Goal: Task Accomplishment & Management: Check status

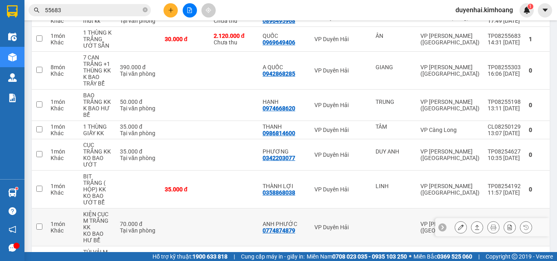
scroll to position [161, 0]
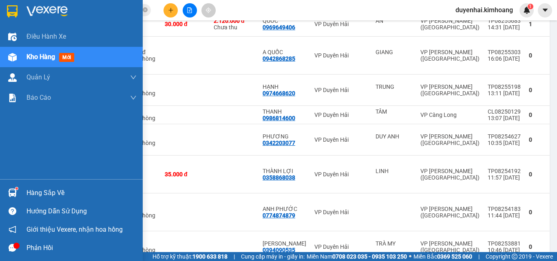
click at [38, 194] on div "Hàng sắp về" at bounding box center [82, 193] width 110 height 12
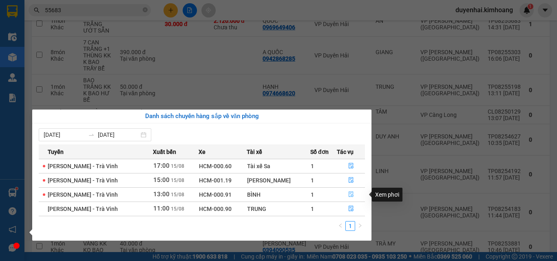
click at [348, 194] on icon "file-done" at bounding box center [351, 195] width 6 height 6
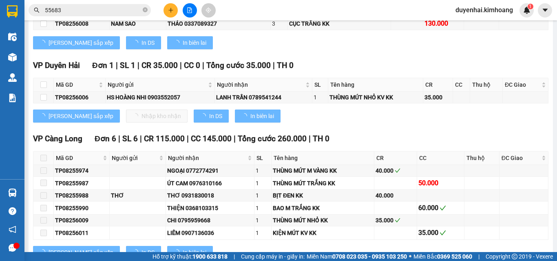
scroll to position [938, 0]
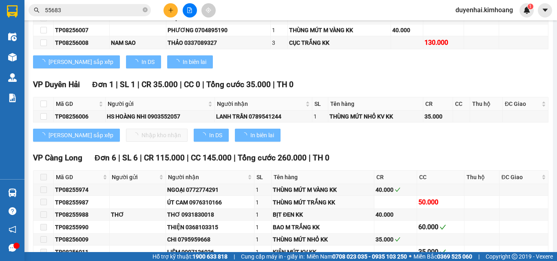
click at [15, 194] on img at bounding box center [12, 193] width 9 height 9
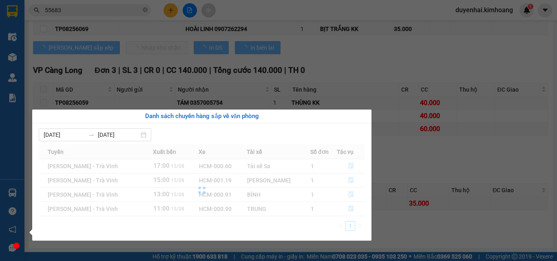
scroll to position [588, 0]
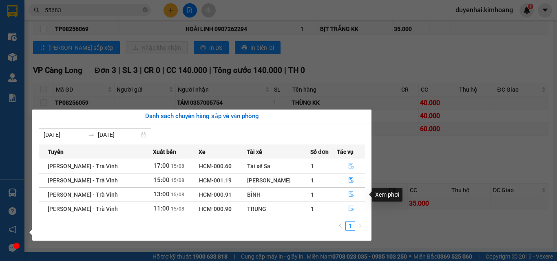
click at [345, 196] on button "button" at bounding box center [350, 194] width 27 height 13
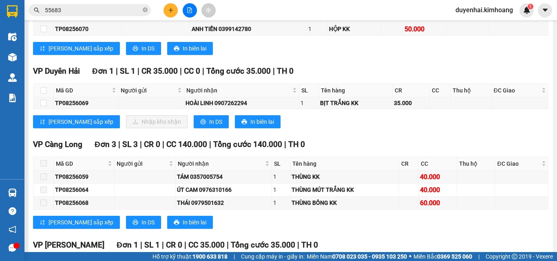
scroll to position [507, 0]
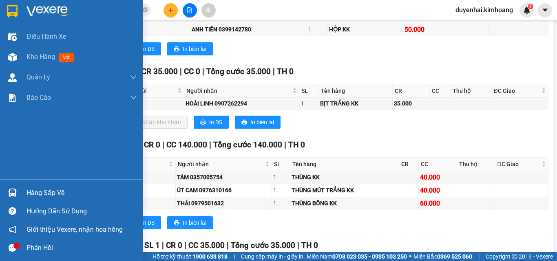
click at [34, 194] on div "Hàng sắp về" at bounding box center [82, 193] width 110 height 12
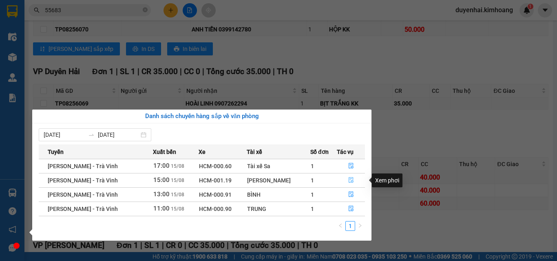
click at [349, 183] on icon "file-done" at bounding box center [351, 181] width 5 height 6
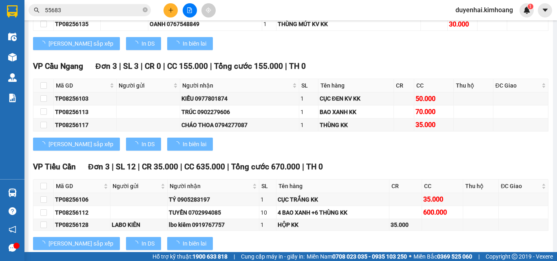
scroll to position [677, 0]
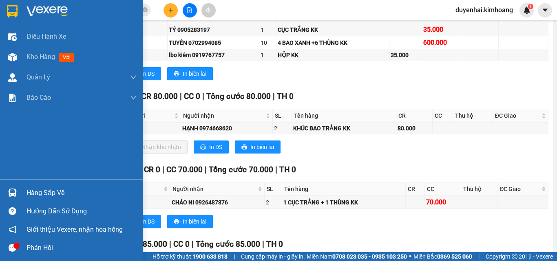
click at [57, 196] on div "Hàng sắp về" at bounding box center [82, 193] width 110 height 12
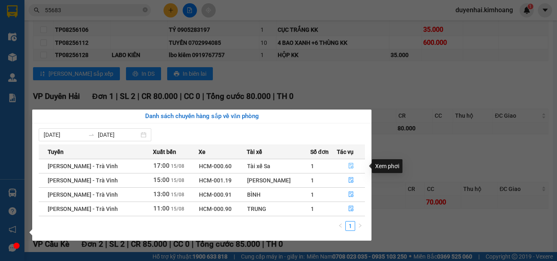
click at [346, 161] on button "button" at bounding box center [350, 166] width 27 height 13
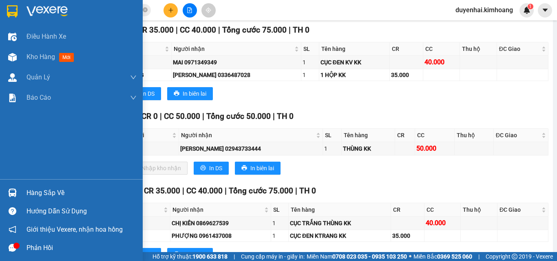
click at [49, 195] on div "Hàng sắp về" at bounding box center [82, 193] width 110 height 12
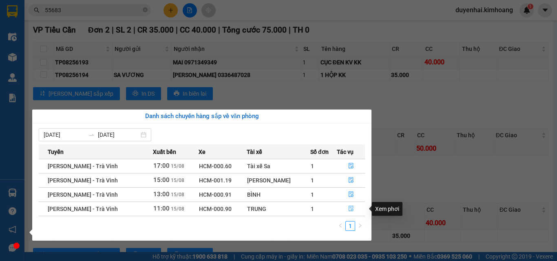
click at [350, 210] on icon "file-done" at bounding box center [351, 209] width 6 height 6
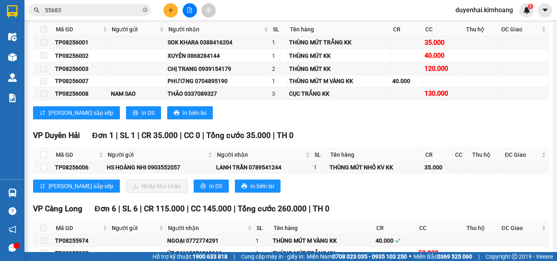
scroll to position [799, 0]
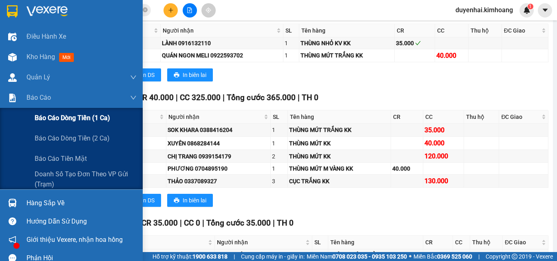
click at [53, 113] on span "Báo cáo dòng tiền (1 ca)" at bounding box center [72, 118] width 75 height 10
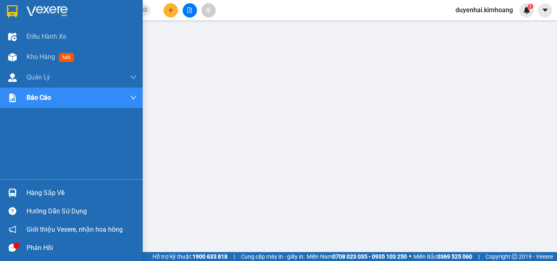
click at [49, 194] on div "Hàng sắp về" at bounding box center [82, 193] width 110 height 12
click at [30, 60] on span "Kho hàng" at bounding box center [41, 57] width 29 height 8
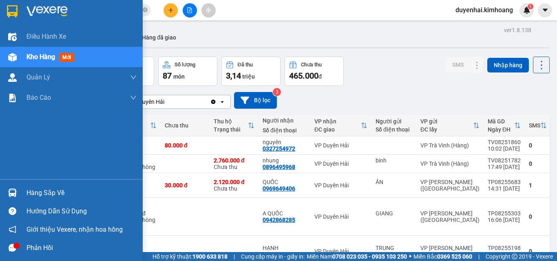
click at [42, 194] on div "Hàng sắp về" at bounding box center [82, 193] width 110 height 12
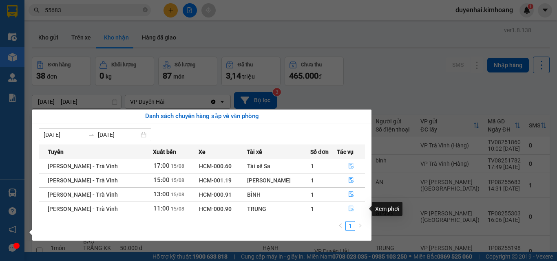
click at [348, 212] on icon "file-done" at bounding box center [351, 209] width 6 height 6
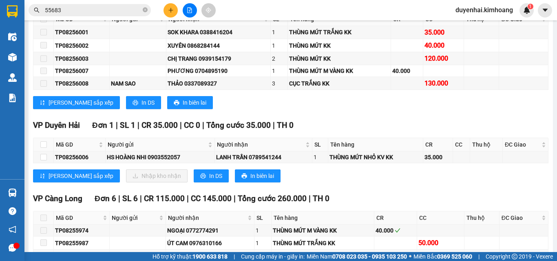
scroll to position [938, 0]
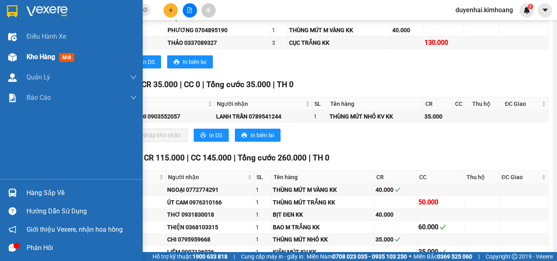
click at [39, 60] on span "Kho hàng" at bounding box center [41, 57] width 29 height 8
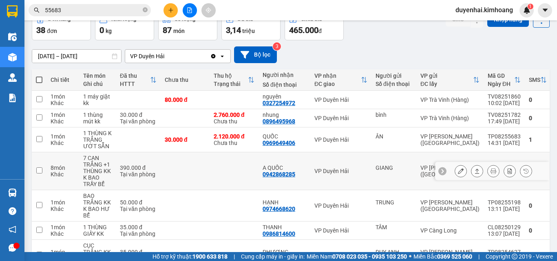
scroll to position [39, 0]
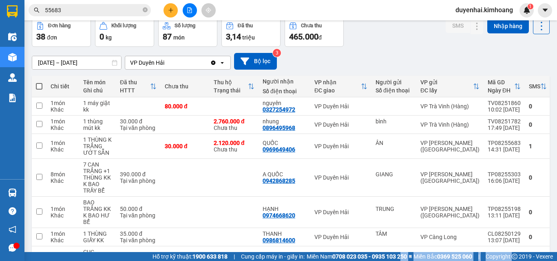
drag, startPoint x: 409, startPoint y: 271, endPoint x: 403, endPoint y: 275, distance: 7.0
click at [403, 261] on html "Kết quả tìm kiếm ( 9 ) Bộ lọc Mã ĐH Trạng thái Món hàng Thu hộ Tổng cước Chưa c…" at bounding box center [278, 130] width 557 height 261
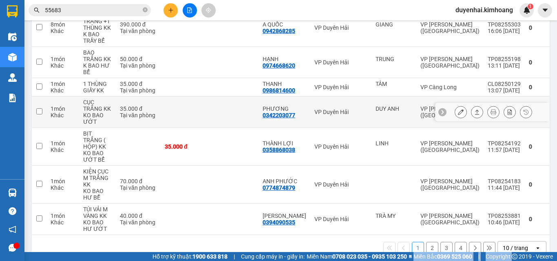
scroll to position [202, 0]
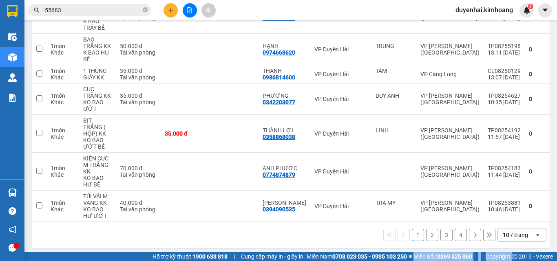
click at [426, 238] on button "2" at bounding box center [432, 235] width 12 height 12
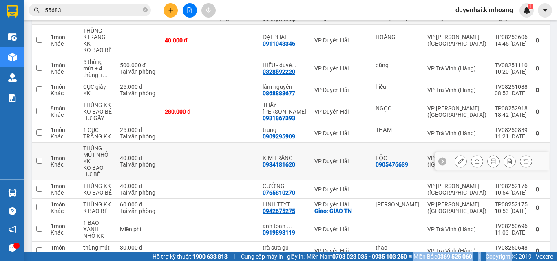
scroll to position [157, 0]
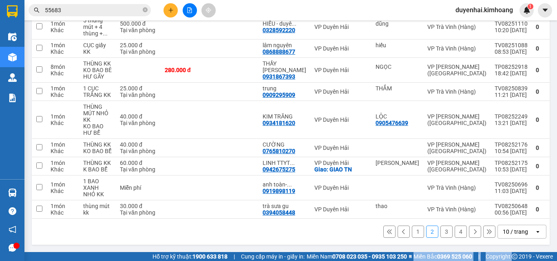
click at [412, 234] on button "1" at bounding box center [418, 232] width 12 height 12
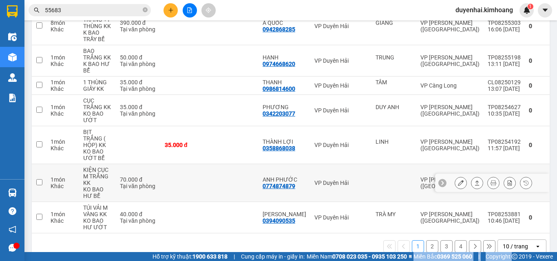
scroll to position [202, 0]
